Goal: Information Seeking & Learning: Find specific fact

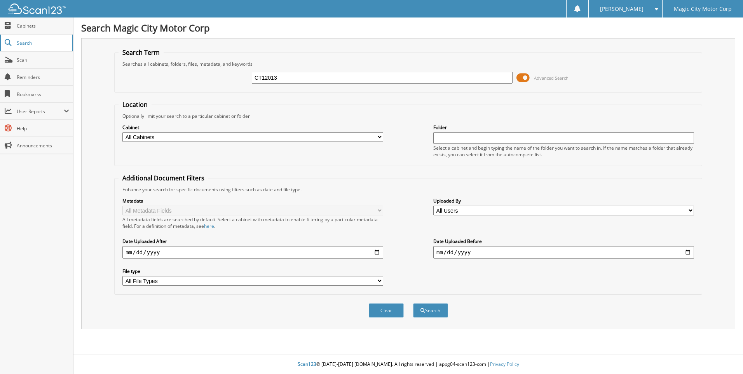
type input "CT12013"
click at [37, 45] on span "Search" at bounding box center [42, 43] width 51 height 7
click at [59, 227] on div "Close Cabinets Search Scan Reminders Bookmarks User Reports" at bounding box center [36, 195] width 73 height 356
